Goal: Task Accomplishment & Management: Manage account settings

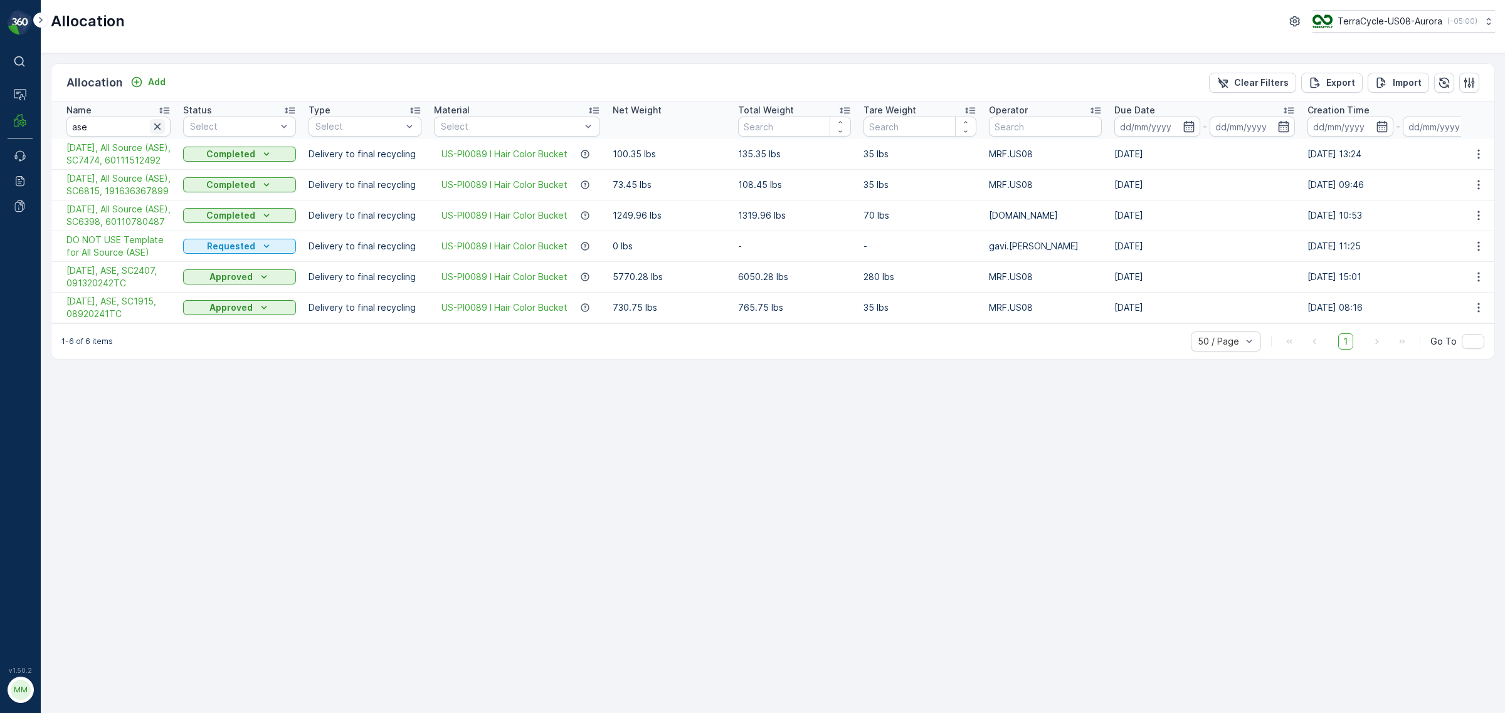
click at [157, 127] on icon "button" at bounding box center [157, 127] width 6 height 6
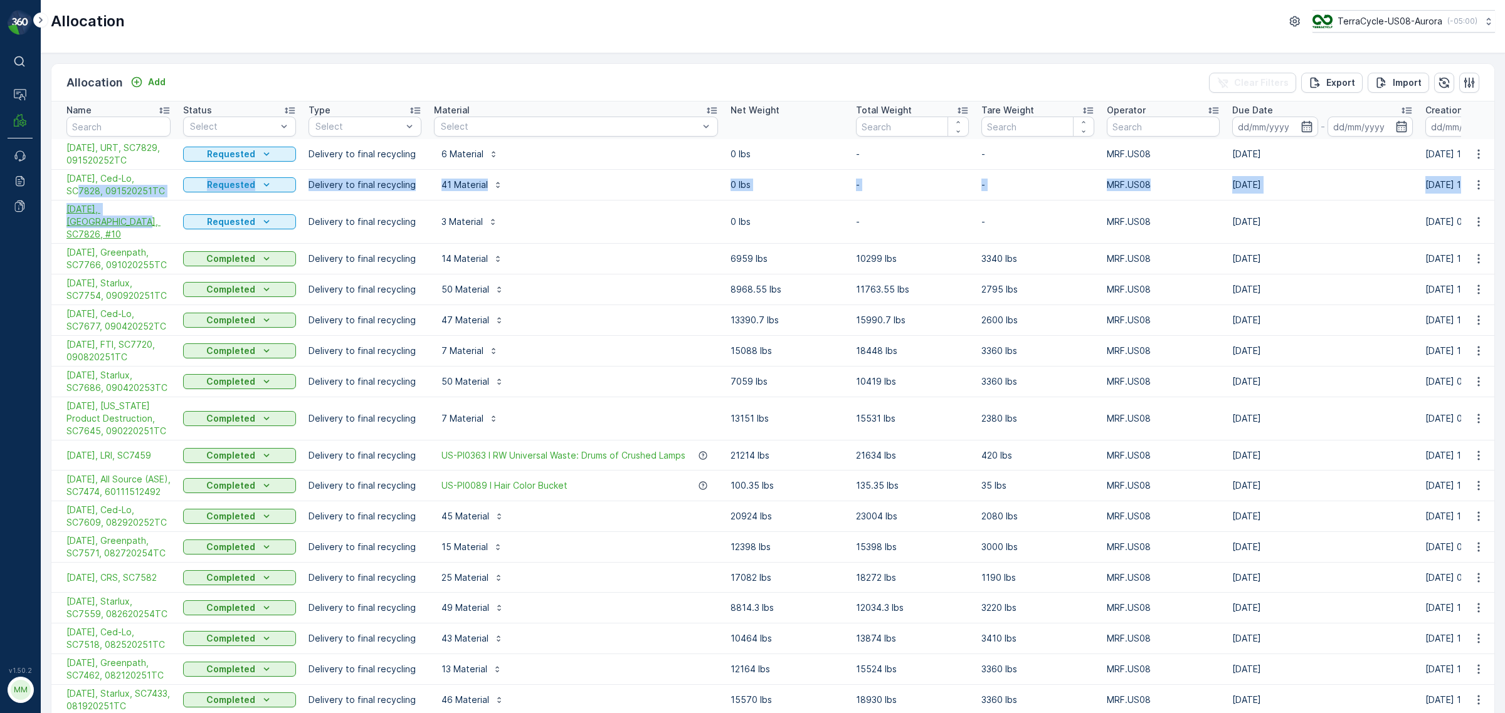
drag, startPoint x: 58, startPoint y: 198, endPoint x: 75, endPoint y: 217, distance: 25.3
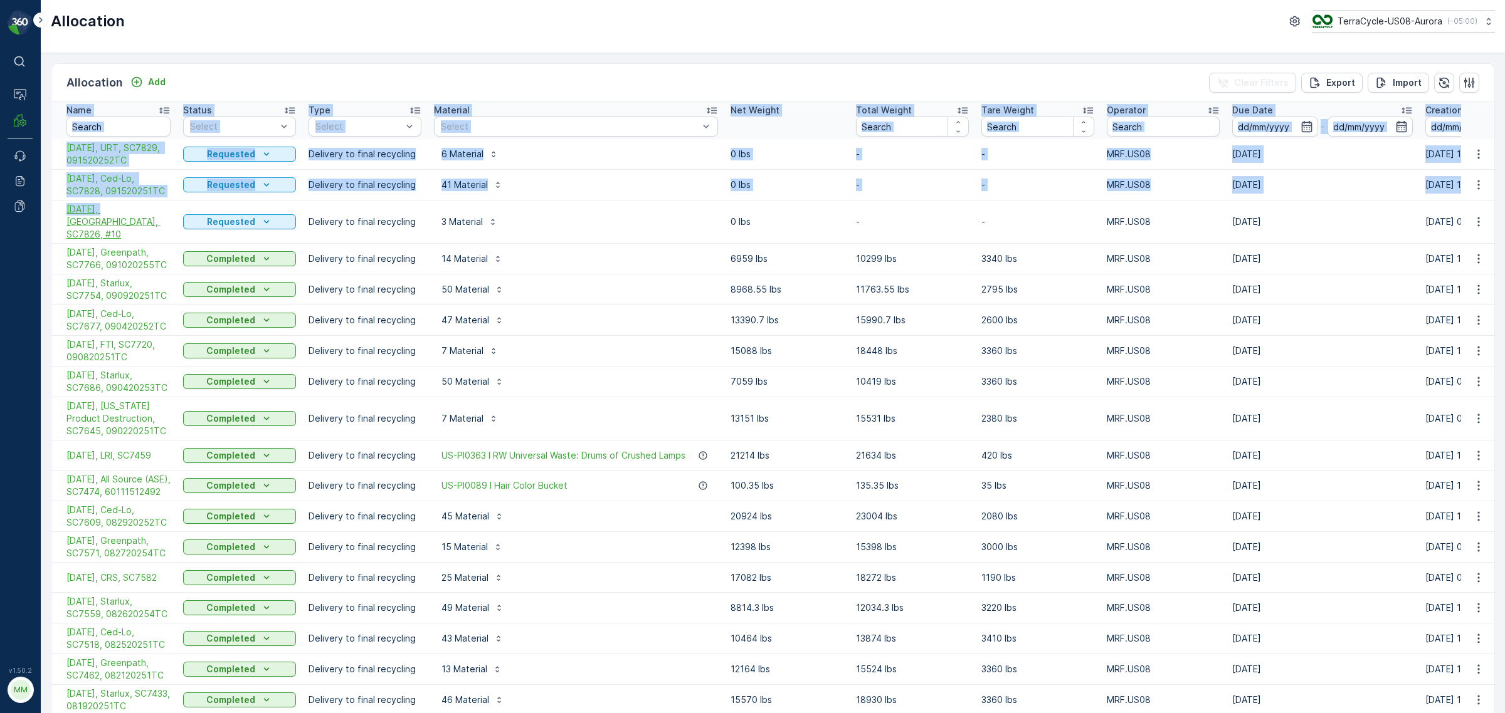
drag, startPoint x: 50, startPoint y: 208, endPoint x: 95, endPoint y: 209, distance: 44.5
click at [52, 203] on td "[DATE], [GEOGRAPHIC_DATA], SC7826, #10" at bounding box center [113, 222] width 125 height 43
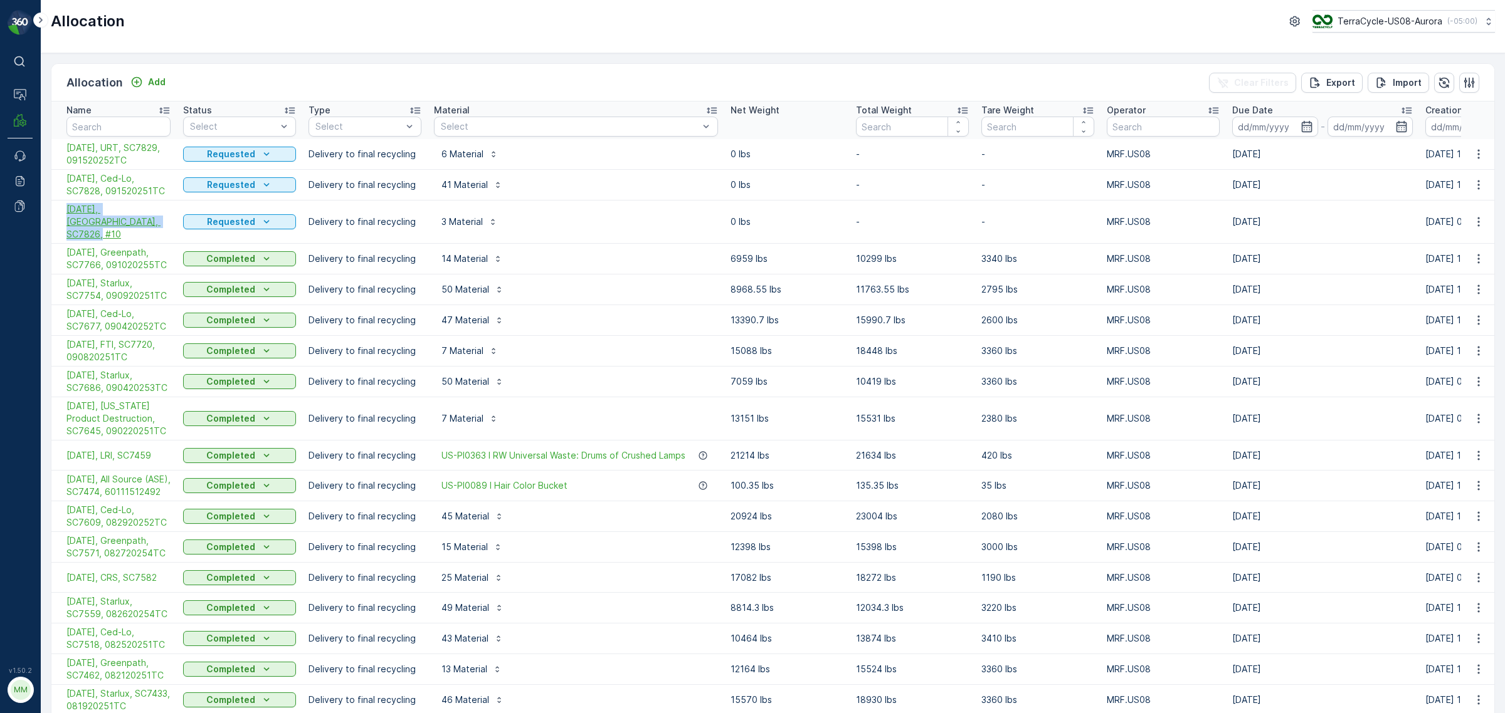
drag, startPoint x: 51, startPoint y: 211, endPoint x: 125, endPoint y: 229, distance: 76.6
click at [125, 229] on td "[DATE], [GEOGRAPHIC_DATA], SC7826, #10" at bounding box center [113, 222] width 125 height 43
copy span "[DATE], [GEOGRAPHIC_DATA], SC7826, #10"
